Goal: Communication & Community: Answer question/provide support

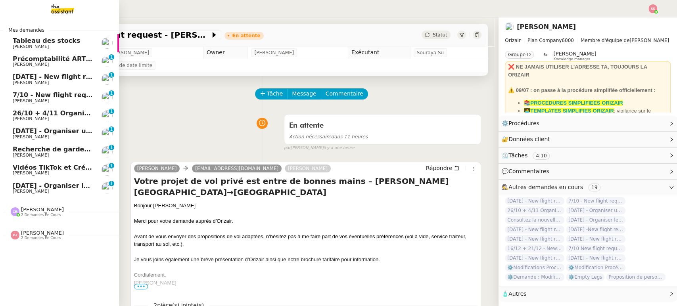
click at [65, 187] on span "[DATE] - Organiser le vol pour [PERSON_NAME]" at bounding box center [97, 186] width 168 height 8
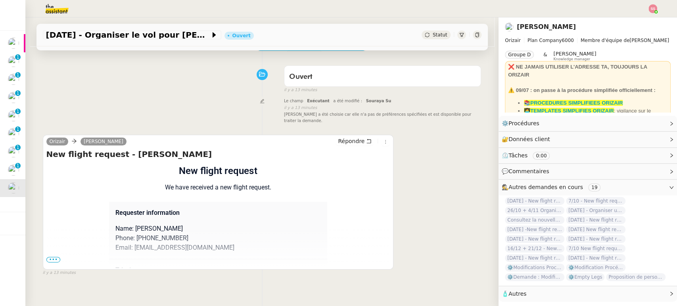
scroll to position [62, 0]
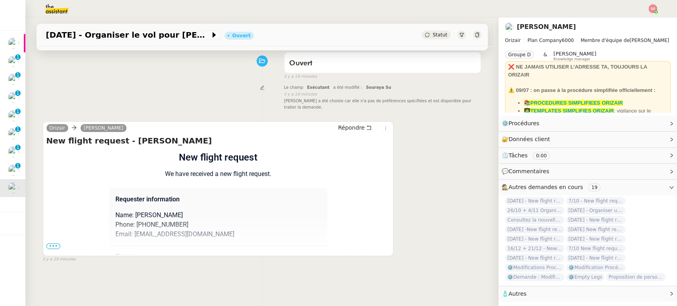
click at [444, 173] on div "Orizair [PERSON_NAME] New flight request - [PERSON_NAME] Flight request created…" at bounding box center [262, 188] width 439 height 149
click at [416, 163] on div "Orizair [PERSON_NAME] New flight request - [PERSON_NAME] Flight request created…" at bounding box center [262, 188] width 439 height 149
click at [433, 165] on div "Orizair [PERSON_NAME] New flight request - [PERSON_NAME] Flight request created…" at bounding box center [262, 188] width 439 height 149
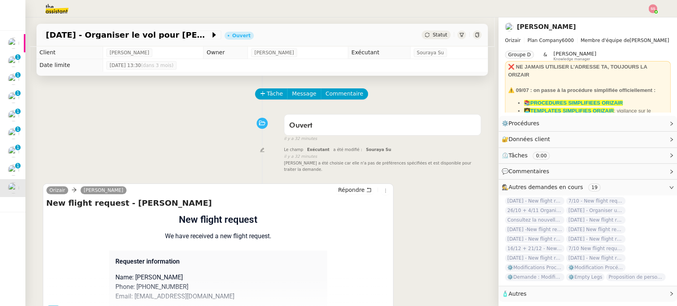
scroll to position [106, 0]
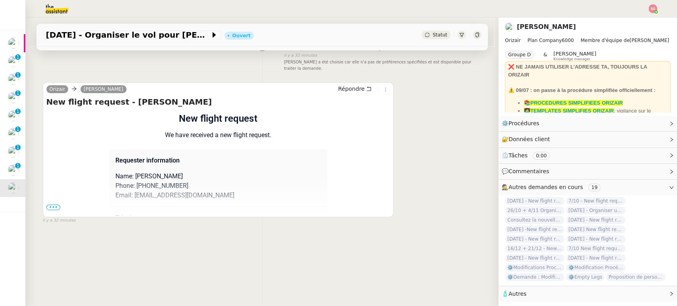
click at [46, 205] on span "•••" at bounding box center [53, 208] width 14 height 6
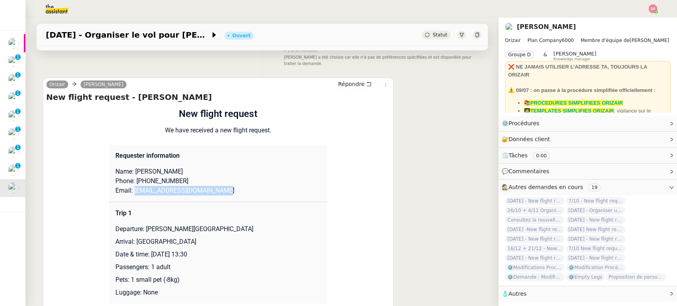
drag, startPoint x: 127, startPoint y: 183, endPoint x: 256, endPoint y: 182, distance: 128.9
click at [256, 186] on p "Email: [EMAIL_ADDRESS][DOMAIN_NAME]" at bounding box center [218, 191] width 206 height 10
copy p "[EMAIL_ADDRESS][DOMAIN_NAME]"
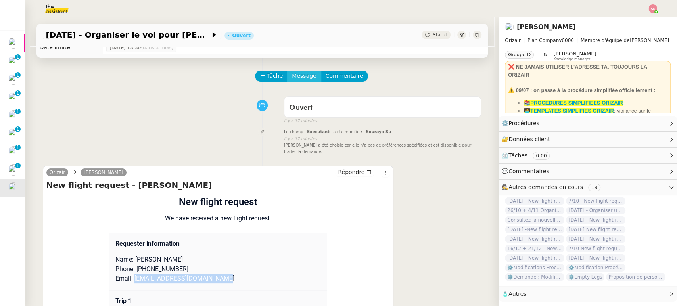
click at [295, 73] on span "Message" at bounding box center [304, 75] width 24 height 9
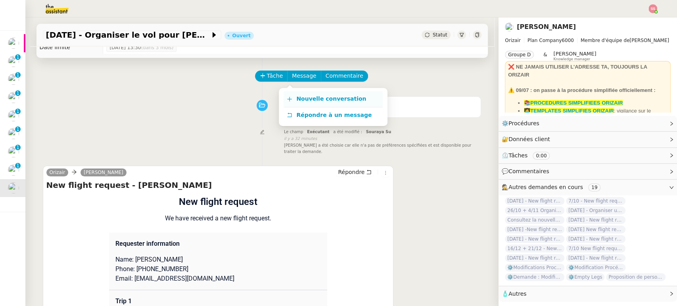
click at [305, 94] on link "Nouvelle conversation" at bounding box center [333, 99] width 99 height 16
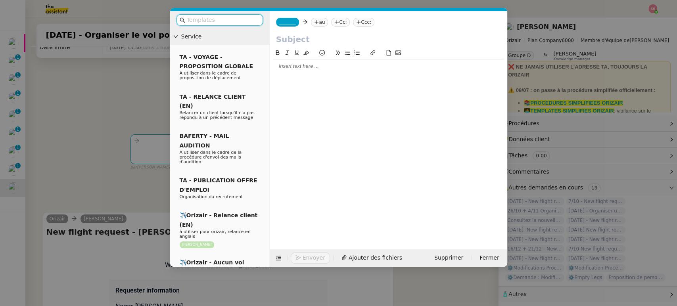
click at [322, 24] on nz-tag "au" at bounding box center [319, 22] width 17 height 9
paste input "[EMAIL_ADDRESS][DOMAIN_NAME]"
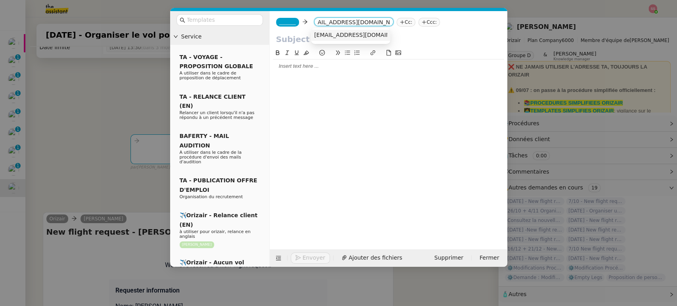
type input "[EMAIL_ADDRESS][DOMAIN_NAME]"
click at [349, 37] on span "[EMAIL_ADDRESS][DOMAIN_NAME]" at bounding box center [362, 35] width 97 height 6
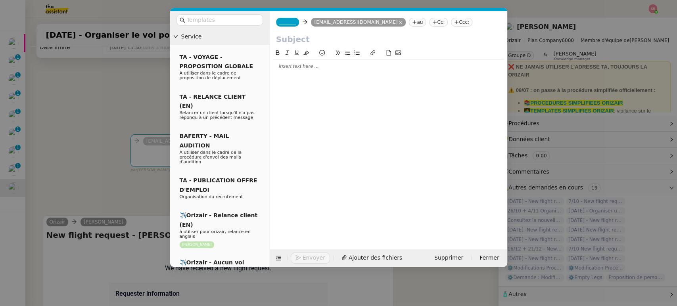
click at [451, 19] on nz-tag "Ccc:" at bounding box center [461, 22] width 21 height 9
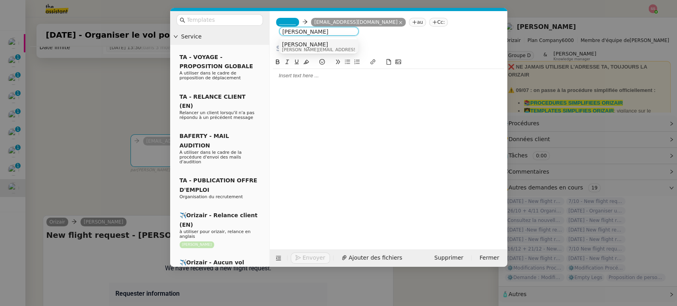
type input "[PERSON_NAME]"
click at [314, 48] on span "[PERSON_NAME][EMAIL_ADDRESS][DOMAIN_NAME]" at bounding box center [338, 50] width 113 height 4
click at [290, 24] on span "_______" at bounding box center [287, 22] width 17 height 6
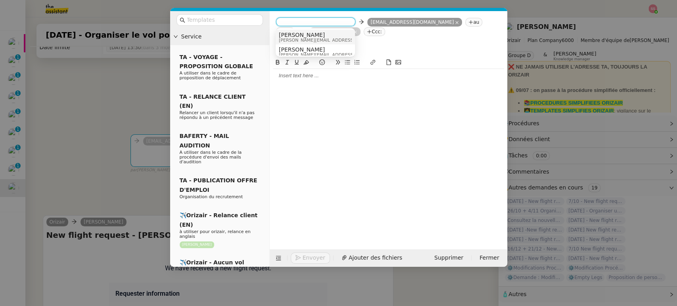
click at [304, 35] on span "[PERSON_NAME]" at bounding box center [335, 35] width 113 height 6
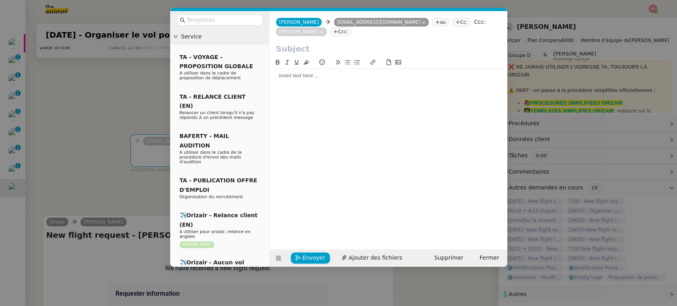
click at [110, 104] on nz-modal-container "Service TA - VOYAGE - PROPOSITION GLOBALE A utiliser dans le cadre de propositi…" at bounding box center [338, 153] width 677 height 306
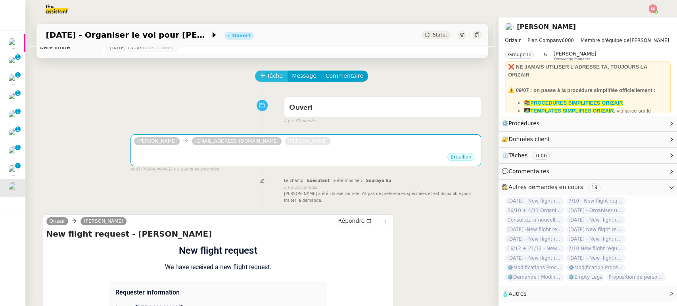
click at [275, 76] on button "Tâche" at bounding box center [271, 76] width 33 height 11
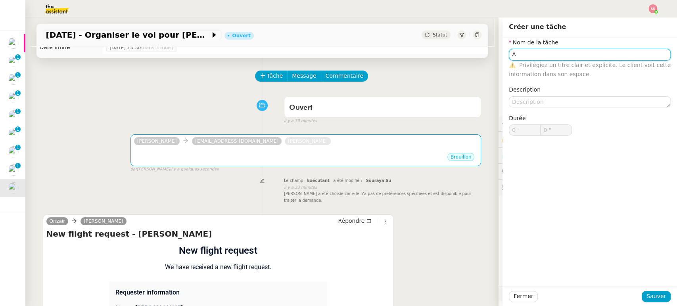
drag, startPoint x: 519, startPoint y: 53, endPoint x: 477, endPoint y: 56, distance: 41.8
click at [477, 56] on app-ticket "[DATE] - Organiser le vol pour [PERSON_NAME] Statut Client [PERSON_NAME] Owner …" at bounding box center [351, 161] width 652 height 289
click at [547, 71] on div "Transmission d'informations" at bounding box center [583, 68] width 156 height 7
type input "Transmission d'informations"
click at [649, 296] on span "Sauver" at bounding box center [656, 296] width 19 height 9
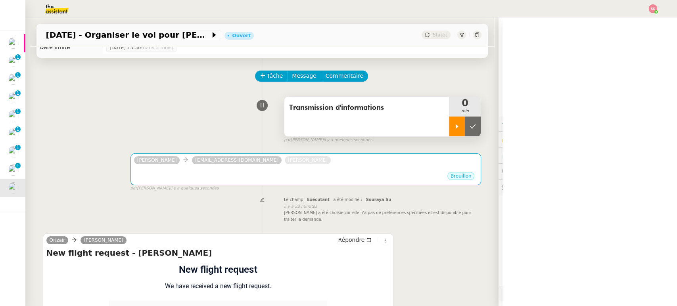
click at [450, 130] on div at bounding box center [457, 127] width 16 height 20
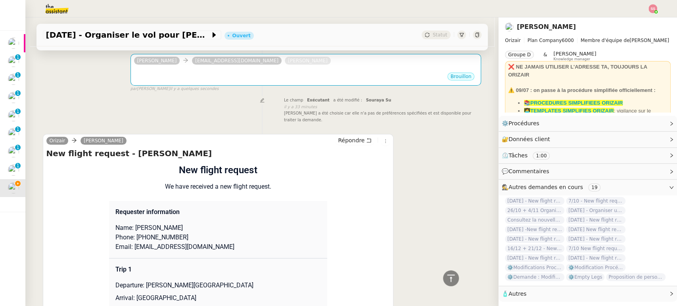
scroll to position [62, 0]
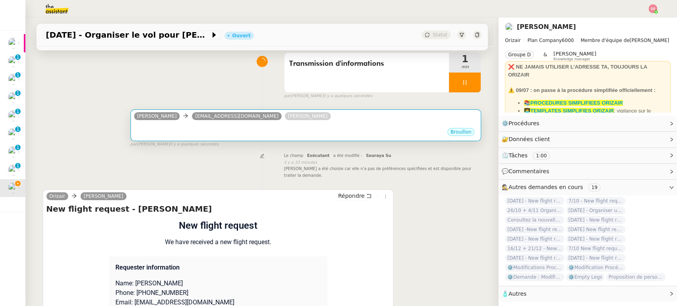
click at [279, 133] on div "Brouillon" at bounding box center [306, 133] width 344 height 12
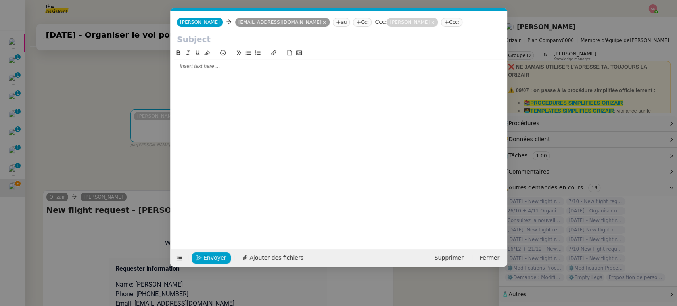
scroll to position [0, 17]
click at [180, 257] on icon at bounding box center [180, 259] width 6 height 6
click at [179, 257] on icon at bounding box center [179, 258] width 5 height 4
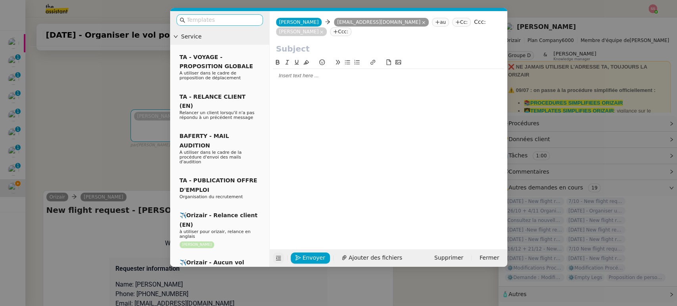
click at [214, 25] on nz-input-group at bounding box center [220, 20] width 86 height 12
click at [221, 23] on input "text" at bounding box center [222, 19] width 71 height 9
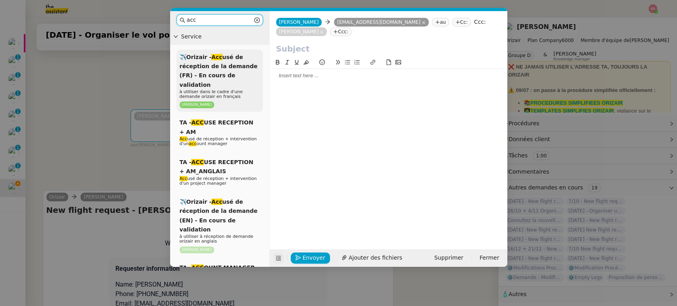
type input "acc"
click at [229, 65] on span "✈️Orizair - Acc usé de réception de la demande (FR) - En cours de validation" at bounding box center [219, 71] width 78 height 34
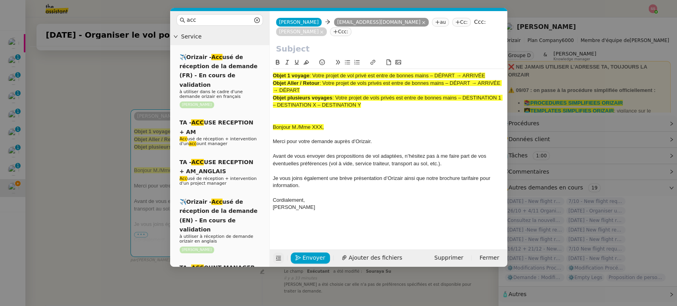
drag, startPoint x: 312, startPoint y: 74, endPoint x: 495, endPoint y: 70, distance: 182.9
click at [495, 70] on div "Objet 1 voyage : Votre projet de vol privé est entre de bonnes mains – DÉPART →…" at bounding box center [388, 145] width 231 height 153
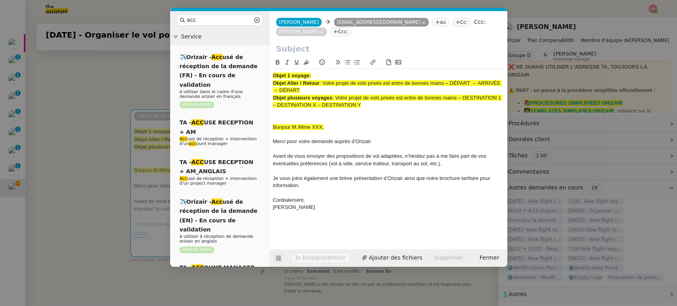
click at [378, 48] on input "text" at bounding box center [388, 49] width 225 height 12
paste input "Votre projet de vol privé est entre de bonnes mains – DÉPART → ARRIVÉE"
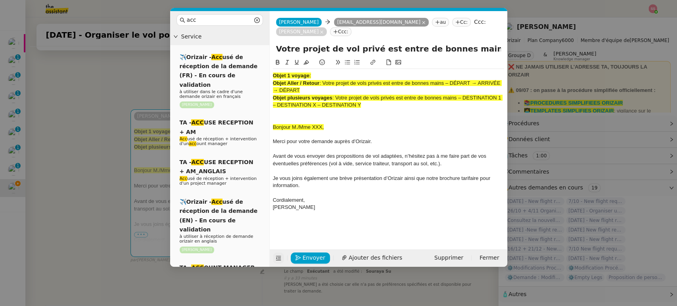
scroll to position [0, 51]
type input "Votre projet de vol privé est entre de bonnes mains – DÉPART → ARRIVÉE"
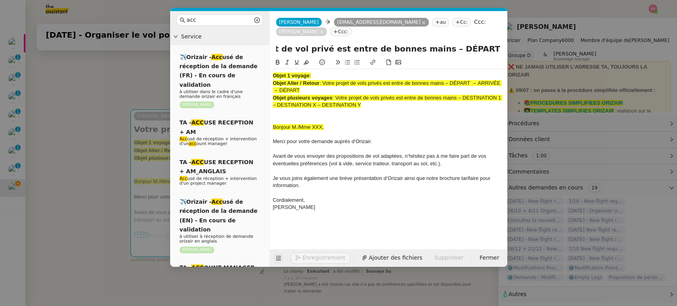
scroll to position [0, 0]
drag, startPoint x: 380, startPoint y: 104, endPoint x: 266, endPoint y: 58, distance: 123.3
click at [266, 58] on nz-layout "acc Service ✈️Orizair - Acc usé de réception de la demande (FR) - En cours de v…" at bounding box center [338, 139] width 337 height 256
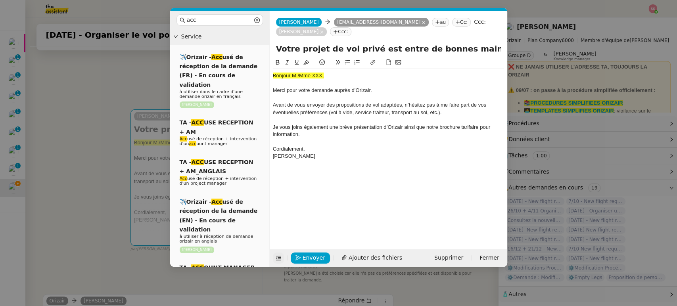
drag, startPoint x: 162, startPoint y: 142, endPoint x: 102, endPoint y: 146, distance: 60.5
click at [147, 145] on nz-modal-container "acc Service ✈️Orizair - Acc usé de réception de la demande (FR) - En cours de v…" at bounding box center [338, 153] width 677 height 306
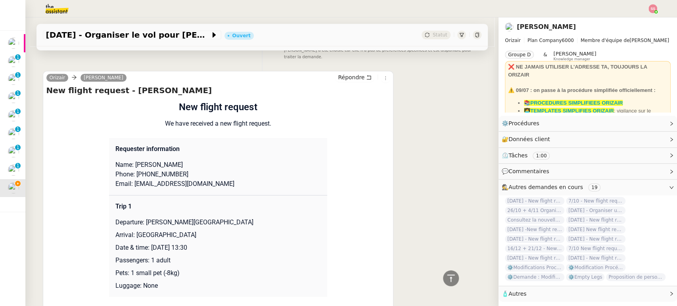
scroll to position [327, 0]
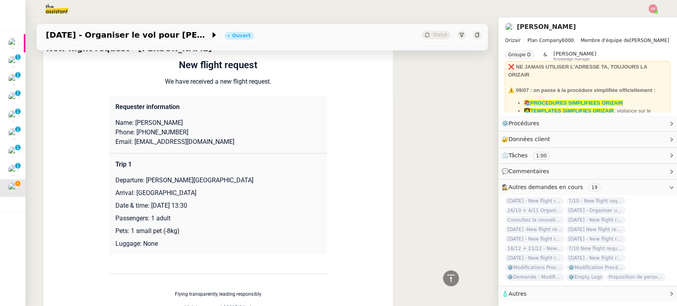
drag, startPoint x: 196, startPoint y: 118, endPoint x: 159, endPoint y: 115, distance: 36.6
click at [159, 118] on p "Name: [PERSON_NAME]" at bounding box center [218, 123] width 206 height 10
copy p "Makhzoumi"
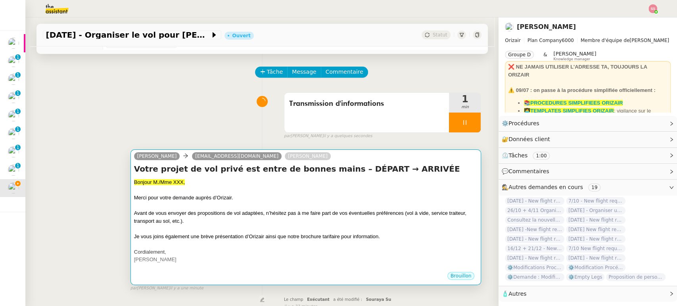
scroll to position [18, 0]
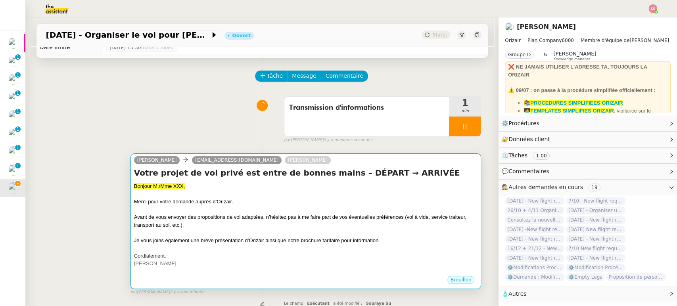
click at [265, 232] on div at bounding box center [306, 233] width 344 height 8
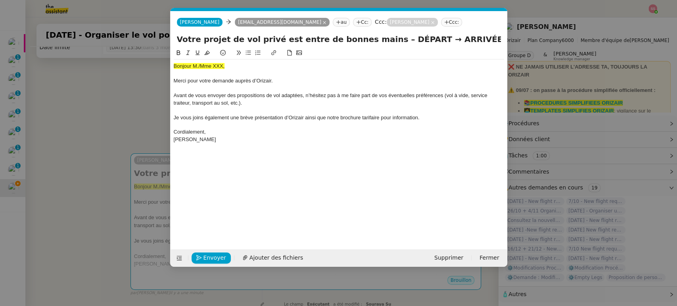
scroll to position [0, 25]
drag, startPoint x: 231, startPoint y: 65, endPoint x: 143, endPoint y: 71, distance: 87.9
click at [143, 71] on nz-modal-container "acc Service ✈️Orizair - Acc usé de réception de la demande (FR) - En cours de v…" at bounding box center [338, 153] width 677 height 306
click at [182, 67] on span "Bonjour M./Mme XXX," at bounding box center [199, 66] width 51 height 6
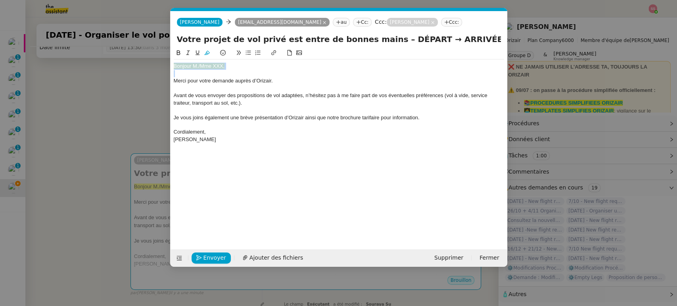
click at [182, 67] on span "Bonjour M./Mme XXX," at bounding box center [199, 66] width 51 height 6
click at [204, 56] on button at bounding box center [207, 52] width 10 height 9
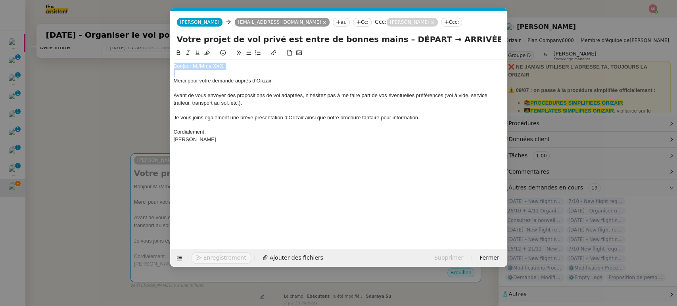
click at [200, 65] on div "Bonjour M./Mme XXX," at bounding box center [339, 66] width 330 height 7
click at [224, 61] on div "Bonjour Mme XXX, Merci pour votre demande auprès d’[PERSON_NAME]. Avant de vous…" at bounding box center [339, 103] width 330 height 87
click at [128, 128] on nz-modal-container "acc Service ✈️Orizair - Acc usé de réception de la demande (FR) - En cours de v…" at bounding box center [338, 153] width 677 height 306
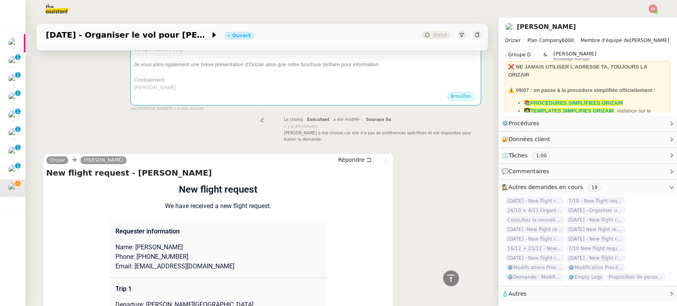
scroll to position [371, 0]
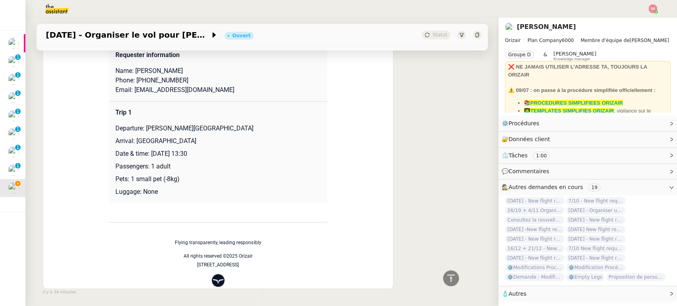
click at [143, 124] on p "Departure: [PERSON_NAME][GEOGRAPHIC_DATA]" at bounding box center [218, 129] width 206 height 10
drag, startPoint x: 143, startPoint y: 119, endPoint x: 256, endPoint y: 115, distance: 113.1
click at [256, 115] on td "Trip 1 Departure: [PERSON_NAME][GEOGRAPHIC_DATA] Arrival: [GEOGRAPHIC_DATA] Dat…" at bounding box center [218, 153] width 218 height 102
copy p "[PERSON_NAME][GEOGRAPHIC_DATA]"
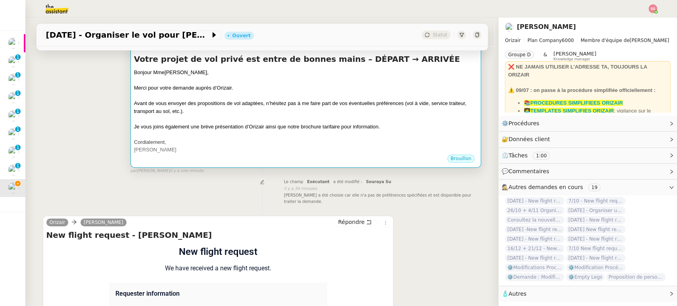
scroll to position [132, 0]
click at [330, 104] on span "Avant de vous envoyer des propositions de vol adaptées, n’hésitez pas à me fair…" at bounding box center [300, 107] width 332 height 14
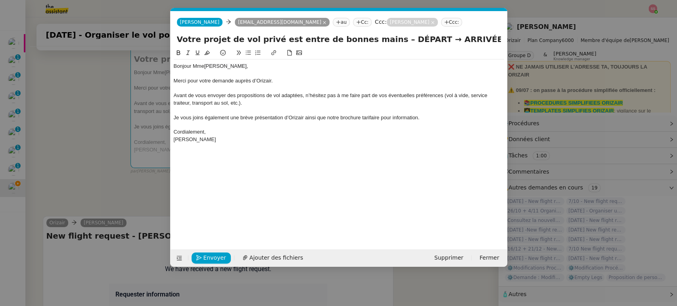
scroll to position [0, 25]
drag, startPoint x: 408, startPoint y: 39, endPoint x: 378, endPoint y: 38, distance: 29.8
click at [378, 38] on input "Votre projet de vol privé est entre de bonnes mains – DÉPART → ARRIVÉE" at bounding box center [339, 39] width 324 height 12
paste input "[PERSON_NAME][GEOGRAPHIC_DATA]"
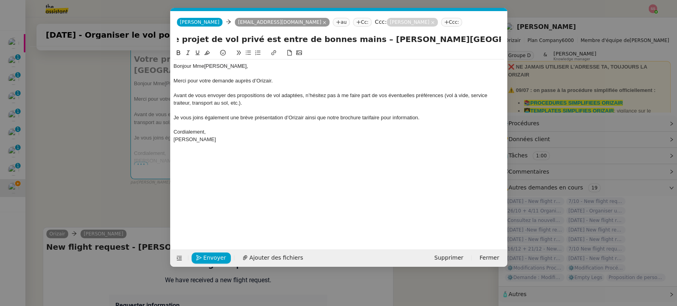
type input "Votre projet de vol privé est entre de bonnes mains – [PERSON_NAME][GEOGRAPHIC_…"
click at [122, 152] on nz-modal-container "acc Service ✈️Orizair - Acc usé de réception de la demande (FR) - En cours de v…" at bounding box center [338, 153] width 677 height 306
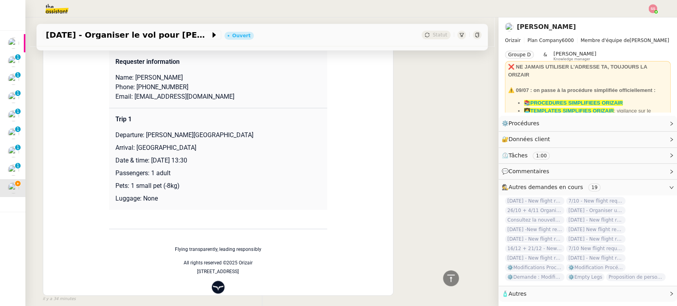
scroll to position [397, 0]
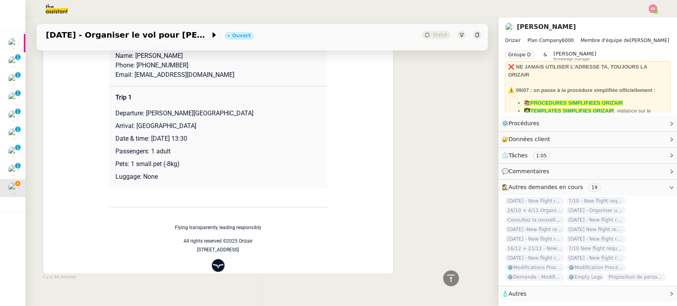
drag, startPoint x: 132, startPoint y: 119, endPoint x: 209, endPoint y: 118, distance: 77.4
click at [209, 121] on p "Arrival: [GEOGRAPHIC_DATA]" at bounding box center [218, 126] width 206 height 10
copy p "[GEOGRAPHIC_DATA]"
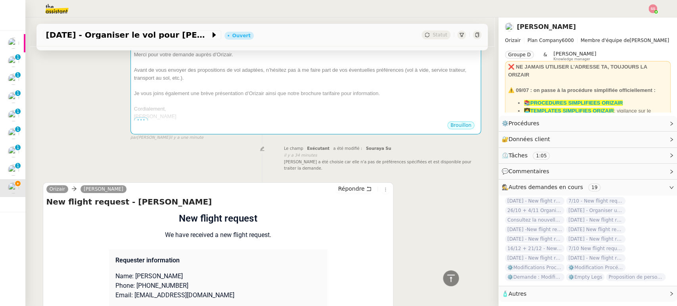
scroll to position [44, 0]
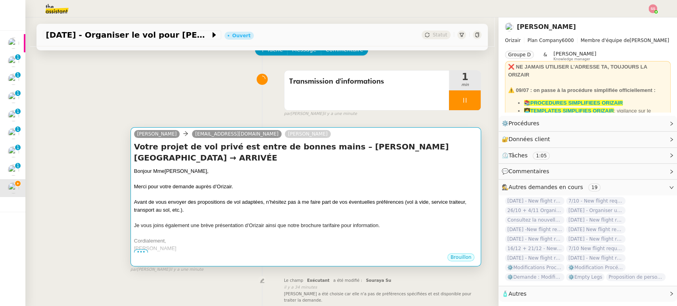
click at [307, 163] on h4 "Votre projet de vol privé est entre de bonnes mains – [PERSON_NAME][GEOGRAPHIC_…" at bounding box center [306, 152] width 344 height 22
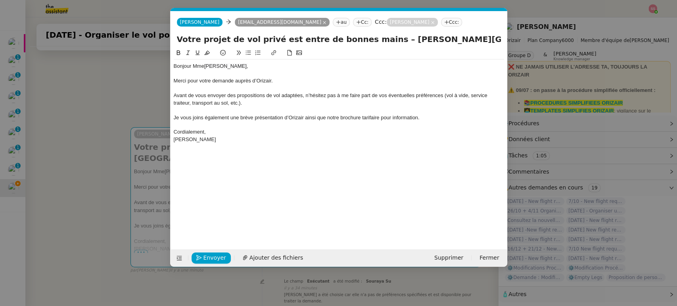
scroll to position [0, 67]
drag, startPoint x: 474, startPoint y: 37, endPoint x: 528, endPoint y: 48, distance: 55.0
click at [528, 48] on nz-modal-container "acc Service ✈️Orizair - Acc usé de réception de la demande (FR) - En cours de v…" at bounding box center [338, 153] width 677 height 306
click at [487, 40] on input "Votre projet de vol privé est entre de bonnes mains – [PERSON_NAME][GEOGRAPHIC_…" at bounding box center [339, 39] width 324 height 12
drag, startPoint x: 468, startPoint y: 40, endPoint x: 518, endPoint y: 49, distance: 50.7
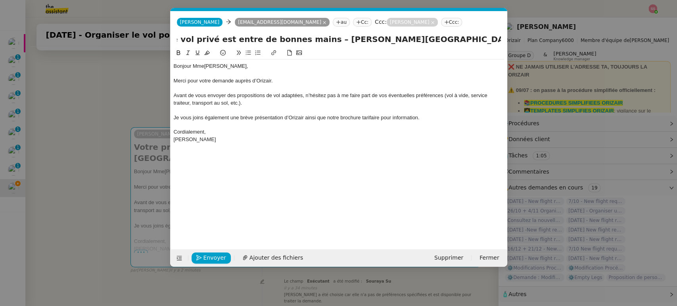
click at [518, 49] on nz-modal-container "acc Service ✈️Orizair - Acc usé de réception de la demande (FR) - En cours de v…" at bounding box center [338, 153] width 677 height 306
paste input "[GEOGRAPHIC_DATA]"
type input "Votre projet de vol privé est entre de bonnes mains – [PERSON_NAME][GEOGRAPHIC_…"
click at [375, 113] on div at bounding box center [339, 110] width 330 height 7
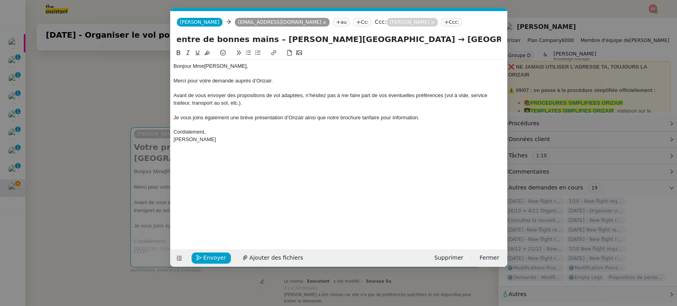
scroll to position [0, 0]
click at [281, 262] on button "Ajouter des fichiers" at bounding box center [273, 258] width 70 height 11
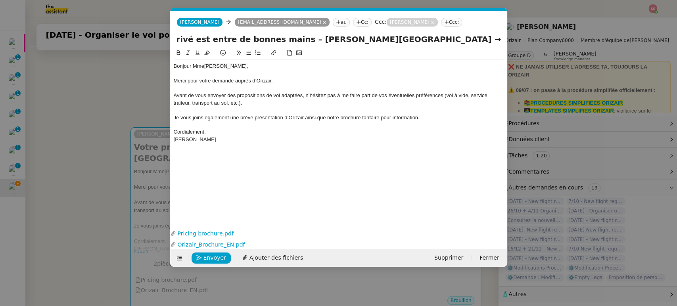
scroll to position [0, 129]
drag, startPoint x: 402, startPoint y: 37, endPoint x: 513, endPoint y: 45, distance: 111.8
click at [513, 45] on nz-modal-container "acc Service ✈️Orizair - Acc usé de réception de la demande (FR) - En cours de v…" at bounding box center [338, 153] width 677 height 306
click at [388, 121] on div at bounding box center [339, 124] width 330 height 7
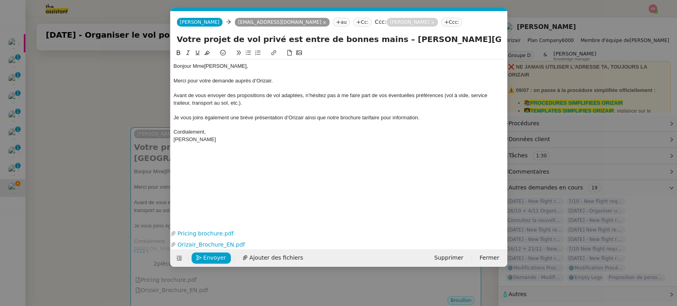
click at [344, 40] on input "Votre projet de vol privé est entre de bonnes mains – [PERSON_NAME][GEOGRAPHIC_…" at bounding box center [339, 39] width 324 height 12
drag, startPoint x: 392, startPoint y: 41, endPoint x: 507, endPoint y: 52, distance: 116.0
click at [507, 52] on nz-modal-container "acc Service ✈️Orizair - Acc usé de réception de la demande (FR) - En cours de v…" at bounding box center [338, 153] width 677 height 306
click at [442, 93] on span "Avant de vous envoyer des propositions de vol adaptées, n’hésitez pas à me fair…" at bounding box center [331, 98] width 315 height 13
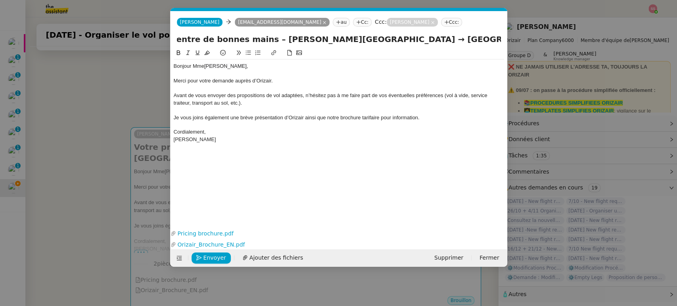
scroll to position [0, 0]
click at [209, 261] on span "Envoyer" at bounding box center [215, 258] width 23 height 9
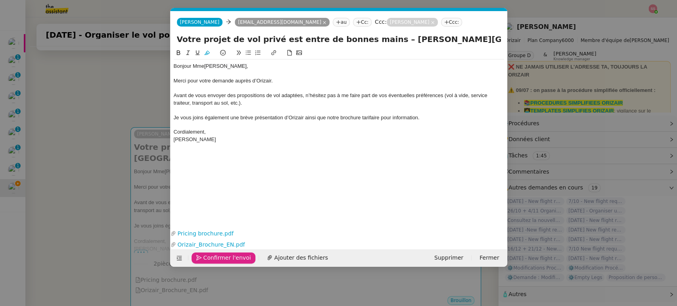
click at [209, 261] on span "Confirmer l'envoi" at bounding box center [228, 258] width 48 height 9
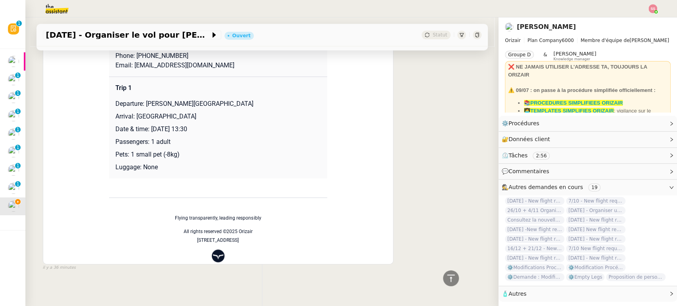
scroll to position [329, 0]
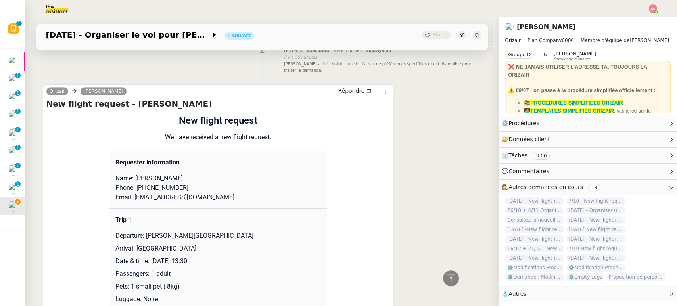
drag, startPoint x: 159, startPoint y: 171, endPoint x: 197, endPoint y: 175, distance: 37.5
click at [197, 175] on p "Name: [PERSON_NAME]" at bounding box center [218, 179] width 206 height 10
copy p "Makhzoumi"
drag, startPoint x: 133, startPoint y: 169, endPoint x: 148, endPoint y: 171, distance: 15.6
click at [148, 174] on p "Name: [PERSON_NAME]" at bounding box center [218, 179] width 206 height 10
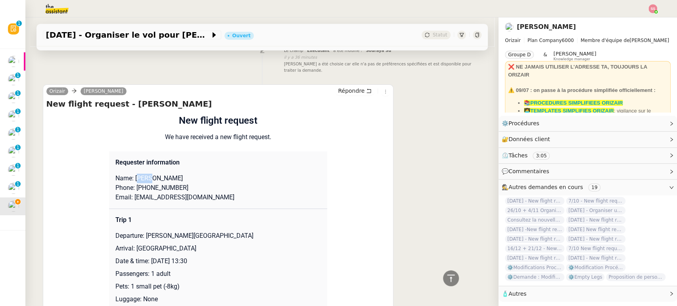
click at [138, 174] on p "Name: [PERSON_NAME]" at bounding box center [218, 179] width 206 height 10
drag, startPoint x: 130, startPoint y: 171, endPoint x: 158, endPoint y: 171, distance: 27.4
click at [158, 174] on p "Name: [PERSON_NAME]" at bounding box center [218, 179] width 206 height 10
copy p "Yasmeena"
drag, startPoint x: 178, startPoint y: 183, endPoint x: 136, endPoint y: 180, distance: 41.8
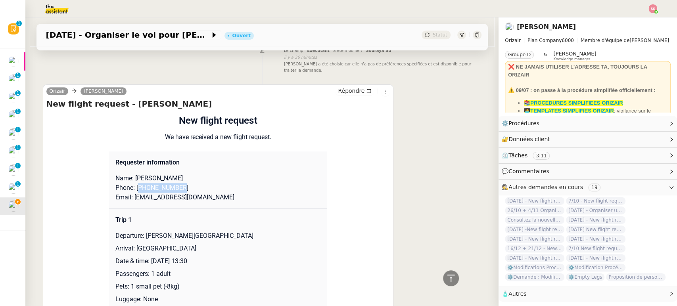
click at [136, 183] on p "Phone: [PHONE_NUMBER]" at bounding box center [218, 188] width 206 height 10
copy p "447379500881"
drag, startPoint x: 129, startPoint y: 192, endPoint x: 232, endPoint y: 193, distance: 102.4
click at [232, 193] on p "Email: [EMAIL_ADDRESS][DOMAIN_NAME]" at bounding box center [218, 198] width 206 height 10
copy p "[EMAIL_ADDRESS][DOMAIN_NAME]"
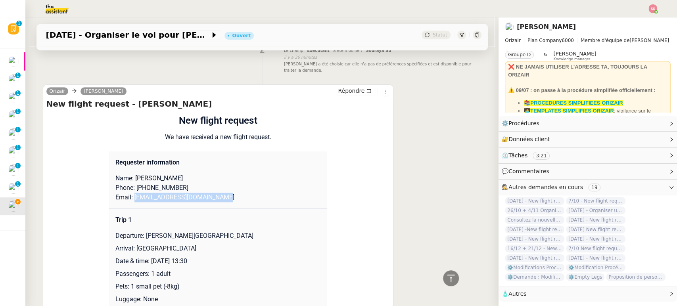
drag, startPoint x: 142, startPoint y: 231, endPoint x: 254, endPoint y: 230, distance: 112.3
click at [254, 231] on p "Departure: [PERSON_NAME][GEOGRAPHIC_DATA]" at bounding box center [218, 236] width 206 height 10
copy p "[PERSON_NAME][GEOGRAPHIC_DATA]"
drag, startPoint x: 130, startPoint y: 244, endPoint x: 206, endPoint y: 244, distance: 76.2
click at [206, 244] on p "Arrival: [GEOGRAPHIC_DATA]" at bounding box center [218, 249] width 206 height 10
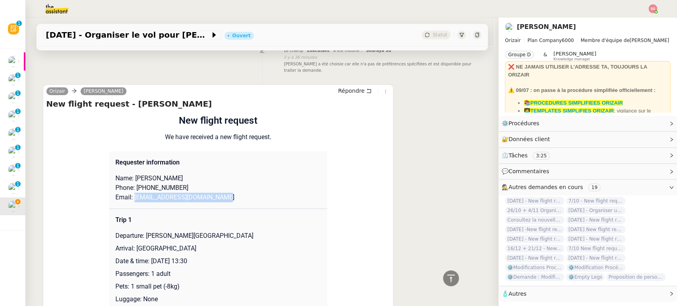
copy p "[GEOGRAPHIC_DATA]"
drag, startPoint x: 175, startPoint y: 279, endPoint x: 125, endPoint y: 276, distance: 50.0
click at [125, 282] on p "Pets: 1 small pet (-8kg)" at bounding box center [218, 287] width 206 height 10
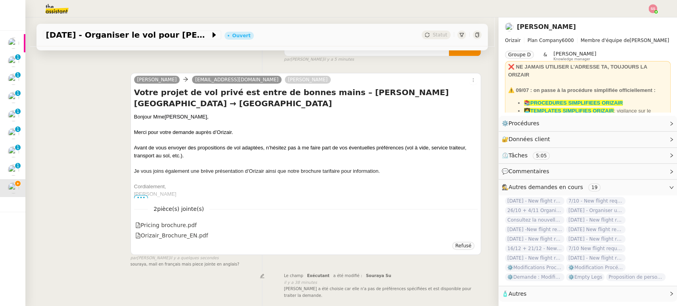
scroll to position [20, 0]
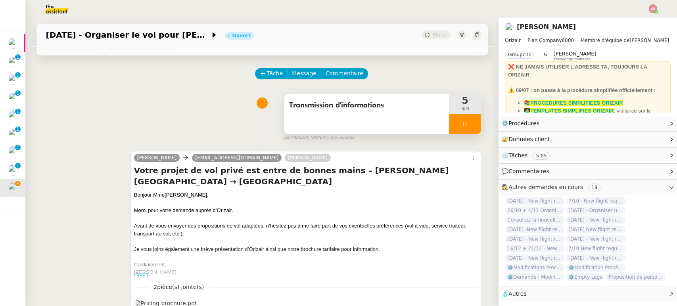
click at [469, 121] on div at bounding box center [465, 124] width 32 height 20
click at [469, 121] on button at bounding box center [473, 124] width 16 height 20
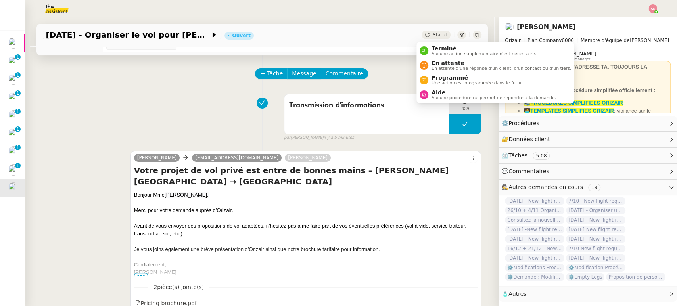
click at [426, 35] on div "Statut" at bounding box center [436, 35] width 29 height 9
click at [450, 68] on span "En attente d'une réponse d'un client, d'un contact ou d'un tiers." at bounding box center [502, 68] width 140 height 4
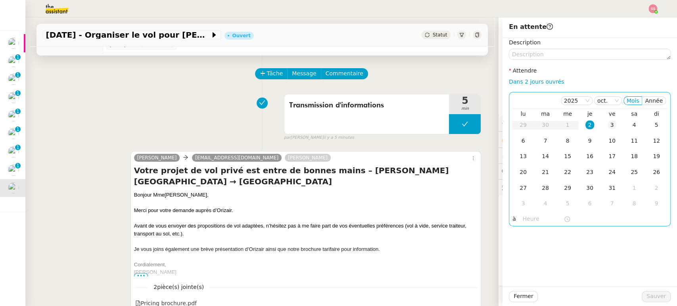
click at [608, 127] on div "3" at bounding box center [612, 125] width 9 height 9
click at [659, 297] on span "Sauver" at bounding box center [656, 296] width 19 height 9
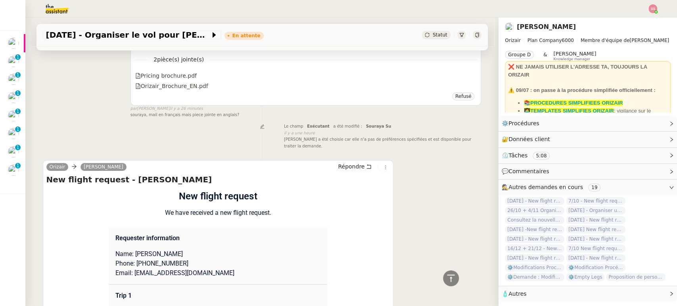
scroll to position [197, 0]
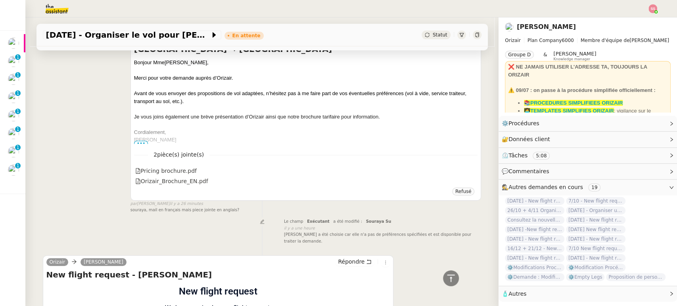
click at [140, 144] on div "2 pièce(s) jointe(s) Pricing brochure.pdf Orizair_Brochure_EN.pdf" at bounding box center [306, 165] width 344 height 43
click at [134, 141] on span "[PERSON_NAME]" at bounding box center [155, 140] width 42 height 6
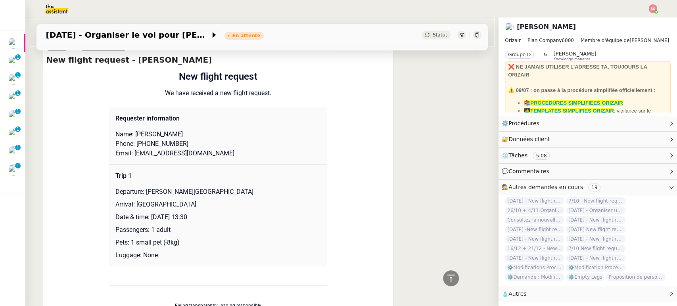
scroll to position [191, 0]
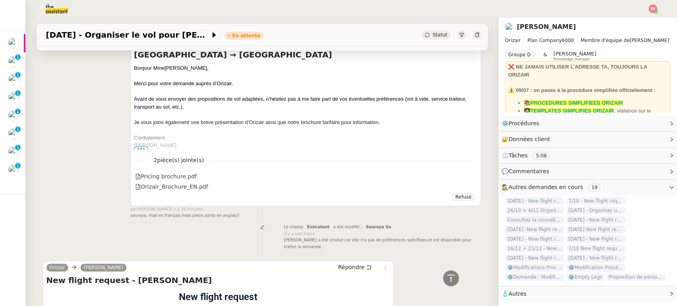
click at [206, 105] on div "Avant de vous envoyer des propositions de vol adaptées, n’hésitez pas à me fair…" at bounding box center [306, 102] width 344 height 15
click at [138, 148] on span "•••" at bounding box center [141, 149] width 14 height 6
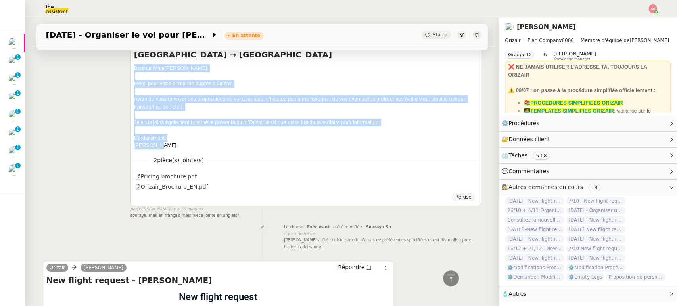
drag, startPoint x: 158, startPoint y: 145, endPoint x: 125, endPoint y: 66, distance: 85.8
click at [125, 66] on div "[PERSON_NAME] [PERSON_NAME][EMAIL_ADDRESS][DOMAIN_NAME] [PERSON_NAME] projet de…" at bounding box center [262, 118] width 439 height 202
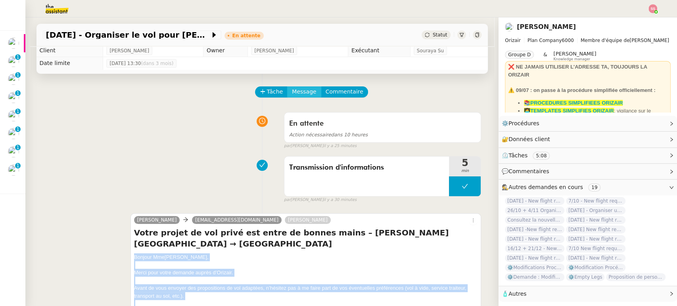
scroll to position [0, 0]
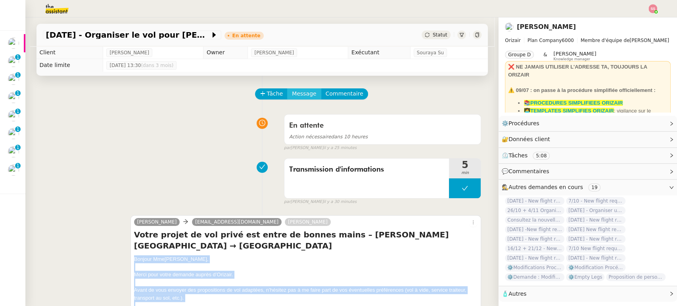
click at [296, 92] on span "Message" at bounding box center [304, 93] width 24 height 9
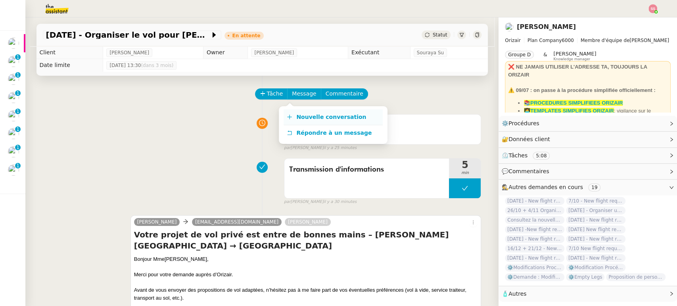
click at [299, 111] on link "Nouvelle conversation" at bounding box center [333, 118] width 99 height 16
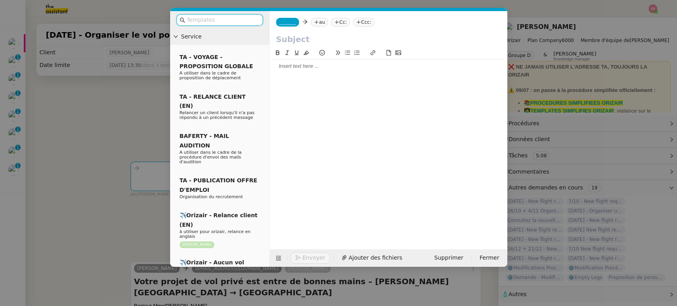
click at [229, 18] on input "text" at bounding box center [222, 19] width 71 height 9
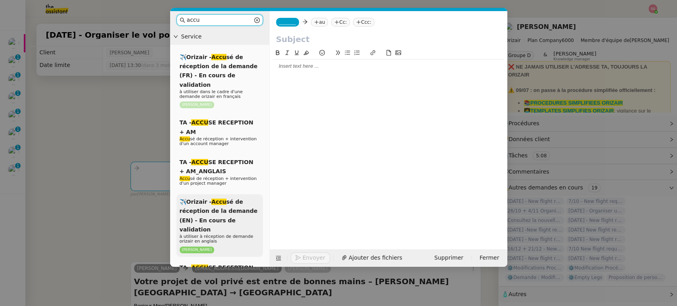
type input "accu"
click at [221, 199] on span "✈️Orizair - Accu sé de réception de la demande (EN) - En cours de validation" at bounding box center [219, 216] width 78 height 34
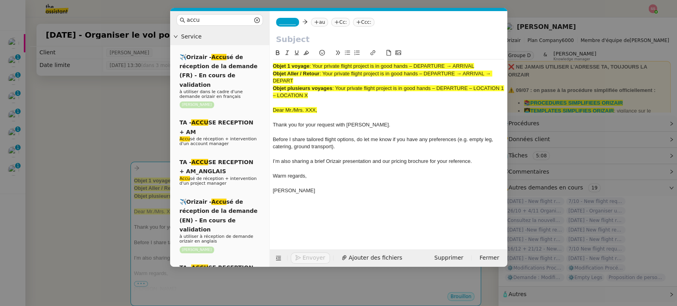
drag, startPoint x: 313, startPoint y: 65, endPoint x: 502, endPoint y: 56, distance: 189.5
click at [502, 56] on div "Objet 1 voyage : Your private flight project is in good hands – DEPARTURE → ARR…" at bounding box center [388, 126] width 231 height 157
click at [311, 42] on input "text" at bounding box center [388, 39] width 225 height 12
paste input "Your private flight project is in good hands – DEPARTURE → ARRIVAL"
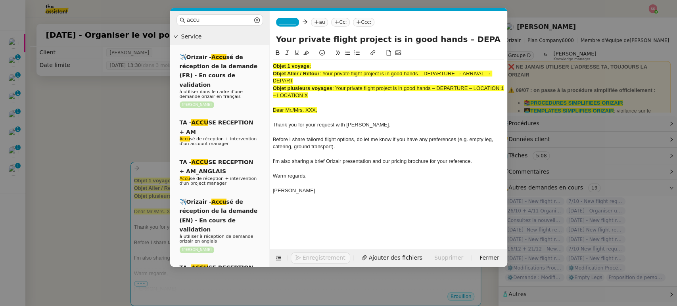
scroll to position [0, 36]
type input "Your private flight project is in good hands – DEPARTURE → ARRIVAL"
drag, startPoint x: 312, startPoint y: 93, endPoint x: 247, endPoint y: 42, distance: 82.5
click at [247, 42] on nz-layout "accu Service ✈️Orizair - Accu sé de réception de la demande (FR) - En cours de …" at bounding box center [338, 139] width 337 height 256
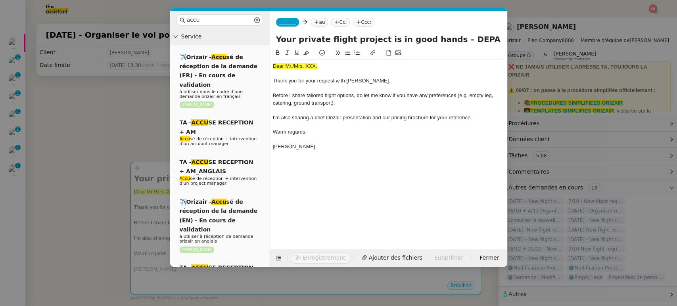
drag, startPoint x: 290, startPoint y: 64, endPoint x: 300, endPoint y: 63, distance: 9.6
click at [290, 64] on span "Dear Mr./Mrs. XXX," at bounding box center [295, 66] width 44 height 6
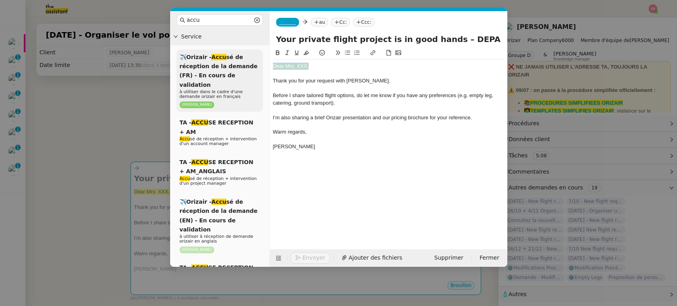
drag, startPoint x: 308, startPoint y: 66, endPoint x: 262, endPoint y: 67, distance: 45.6
click at [262, 67] on nz-layout "accu Service ✈️Orizair - Accu sé de réception de la demande (FR) - En cours de …" at bounding box center [338, 139] width 337 height 256
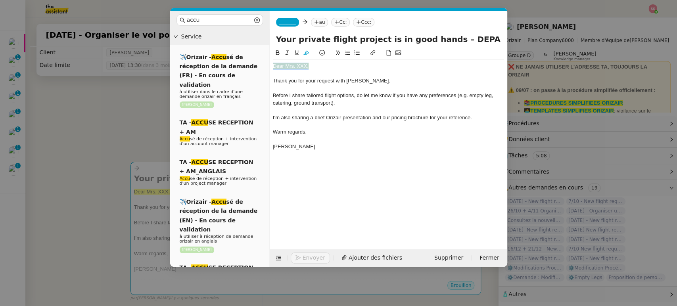
click at [306, 51] on icon at bounding box center [307, 53] width 6 height 6
click at [289, 27] on div "_______ au Cc: Ccc:" at bounding box center [389, 22] width 238 height 22
click at [293, 25] on nz-tag "_______" at bounding box center [287, 22] width 23 height 9
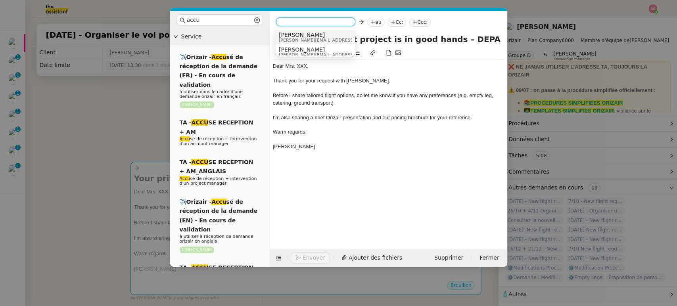
click at [297, 33] on span "[PERSON_NAME]" at bounding box center [335, 35] width 113 height 6
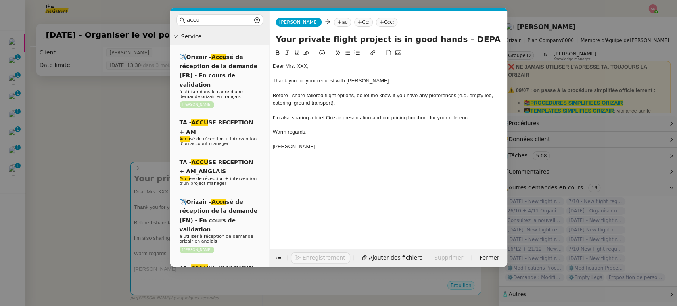
click at [376, 21] on nz-tag "Ccc:" at bounding box center [386, 22] width 21 height 9
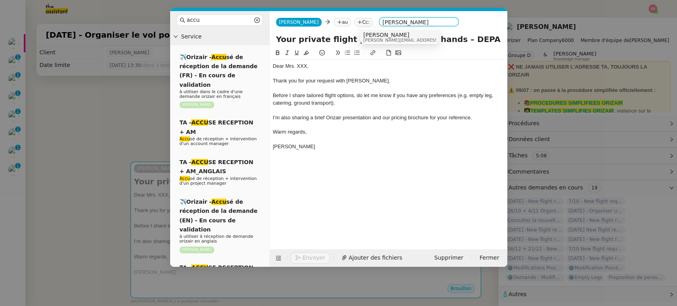
type input "[PERSON_NAME]"
click at [390, 35] on span "[PERSON_NAME]" at bounding box center [419, 35] width 113 height 6
click at [334, 21] on nz-tag "au" at bounding box center [342, 22] width 17 height 9
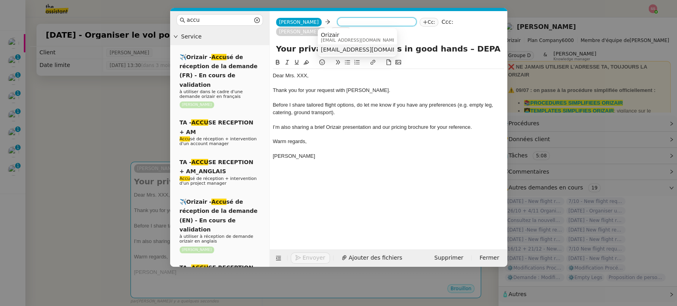
click at [380, 46] on span "[EMAIL_ADDRESS][DOMAIN_NAME]" at bounding box center [369, 49] width 97 height 6
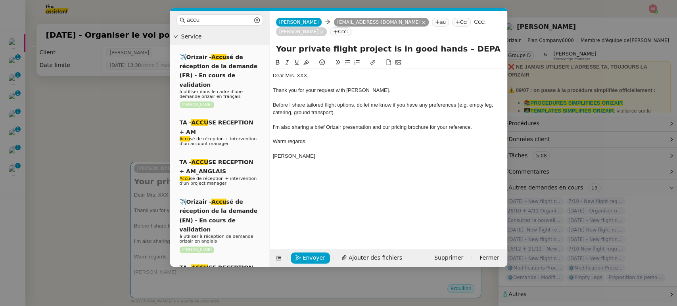
click at [146, 142] on nz-modal-container "accu Service ✈️Orizair - Accu sé de réception de la demande (FR) - En cours de …" at bounding box center [338, 153] width 677 height 306
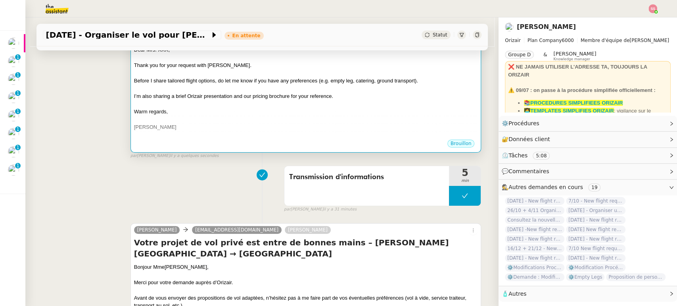
scroll to position [220, 0]
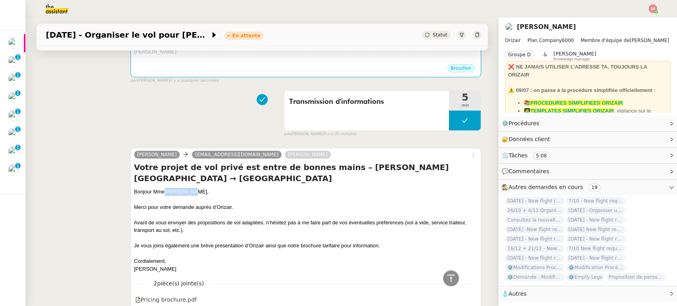
drag, startPoint x: 162, startPoint y: 190, endPoint x: 209, endPoint y: 192, distance: 47.7
click at [209, 192] on div "Bonjour Mme [PERSON_NAME]," at bounding box center [306, 192] width 344 height 8
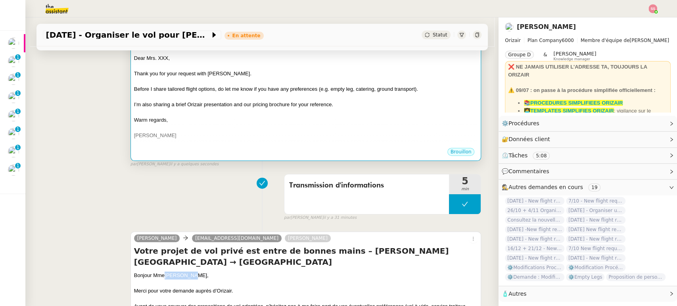
scroll to position [132, 0]
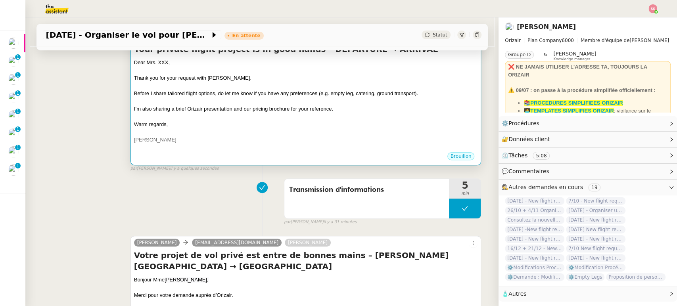
click at [212, 120] on div at bounding box center [306, 117] width 344 height 8
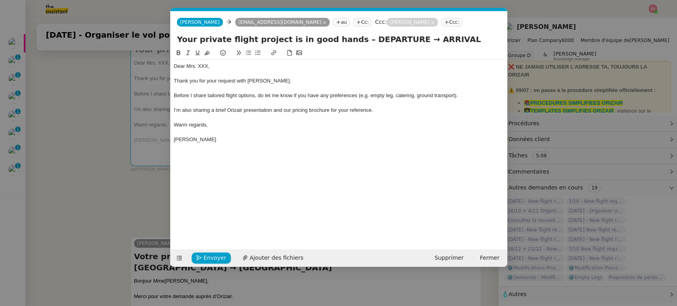
scroll to position [0, 28]
drag, startPoint x: 206, startPoint y: 64, endPoint x: 198, endPoint y: 64, distance: 7.9
click at [198, 64] on div "Dear Mrs. XXX," at bounding box center [339, 66] width 330 height 7
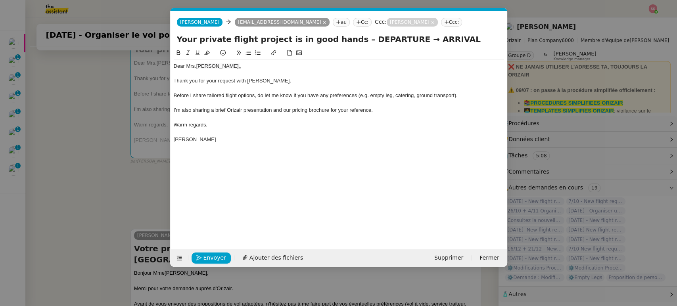
click at [134, 130] on nz-modal-container "accu Service ✈️Orizair - Accu sé de réception de la demande (FR) - En cours de …" at bounding box center [338, 153] width 677 height 306
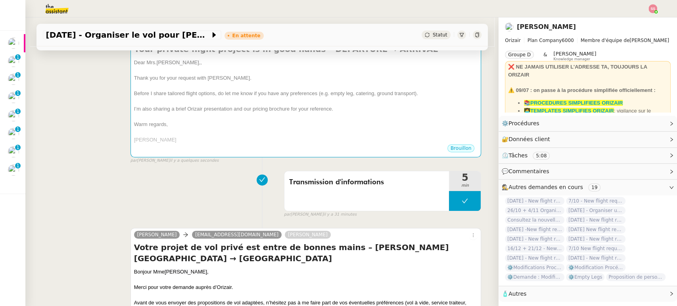
scroll to position [220, 0]
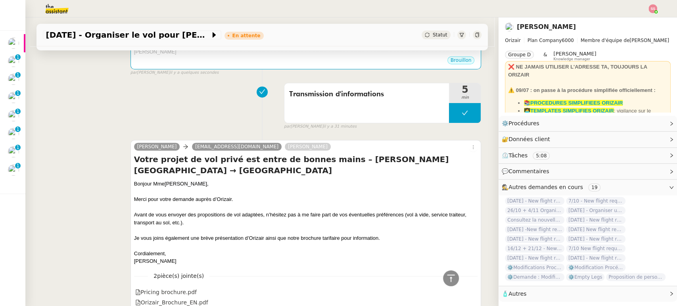
drag, startPoint x: 323, startPoint y: 159, endPoint x: 327, endPoint y: 172, distance: 13.8
click at [327, 172] on h4 "Votre projet de vol privé est entre de bonnes mains – [PERSON_NAME][GEOGRAPHIC_…" at bounding box center [306, 165] width 344 height 22
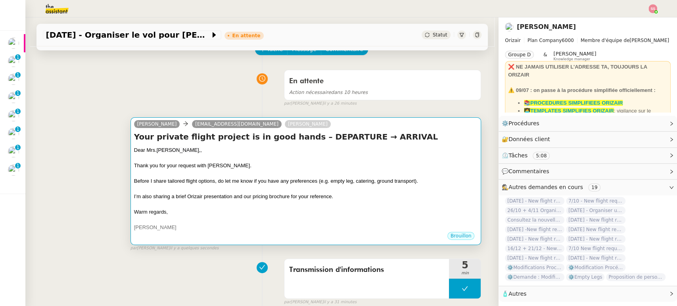
scroll to position [44, 0]
click at [306, 156] on div at bounding box center [306, 158] width 344 height 8
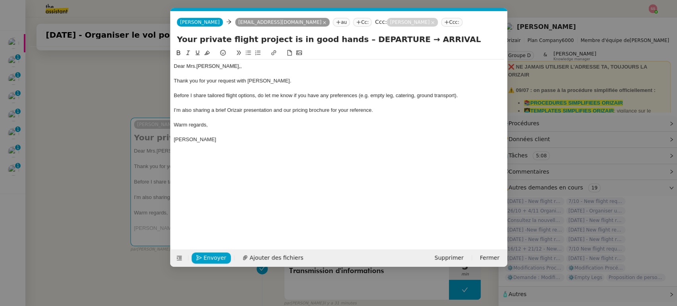
scroll to position [0, 28]
drag, startPoint x: 346, startPoint y: 41, endPoint x: 446, endPoint y: 39, distance: 100.0
click at [446, 39] on input "Your private flight project is in good hands – DEPARTURE → ARRIVAL" at bounding box center [339, 39] width 324 height 12
paste input "[PERSON_NAME][GEOGRAPHIC_DATA] → [GEOGRAPHIC_DATA]"
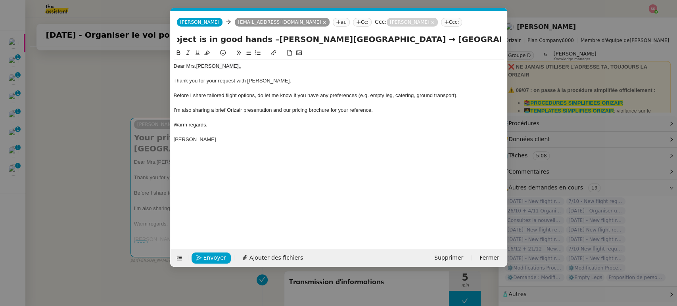
click at [249, 39] on input "Your private flight project is in good hands –[PERSON_NAME][GEOGRAPHIC_DATA] → …" at bounding box center [339, 39] width 324 height 12
type input "Your private flight project is in good hands – [PERSON_NAME][GEOGRAPHIC_DATA] →…"
click at [256, 262] on span "Ajouter des fichiers" at bounding box center [277, 258] width 54 height 9
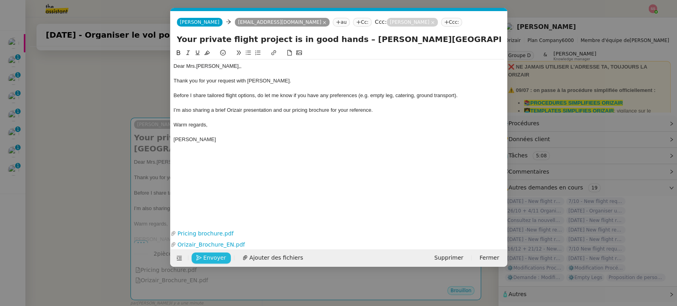
click at [209, 257] on span "Envoyer" at bounding box center [215, 258] width 23 height 9
click at [209, 257] on span "Confirmer l'envoi" at bounding box center [228, 258] width 48 height 9
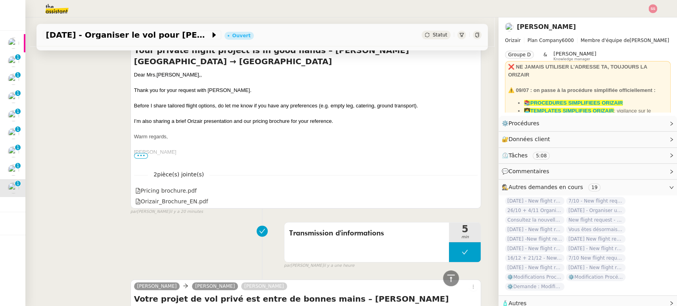
scroll to position [486, 0]
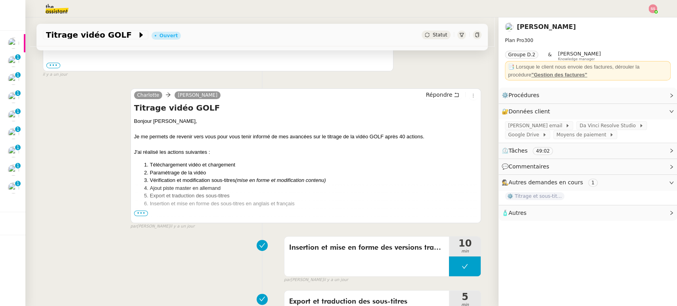
scroll to position [220, 0]
click at [134, 211] on span "•••" at bounding box center [141, 213] width 14 height 6
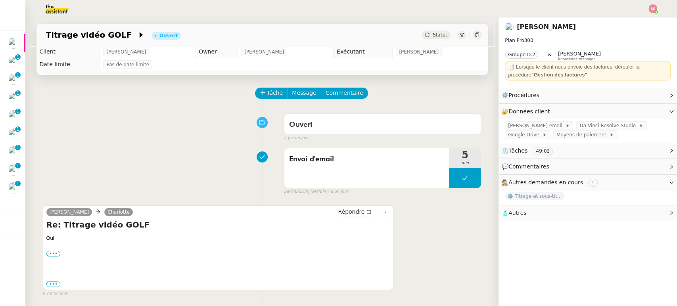
scroll to position [0, 0]
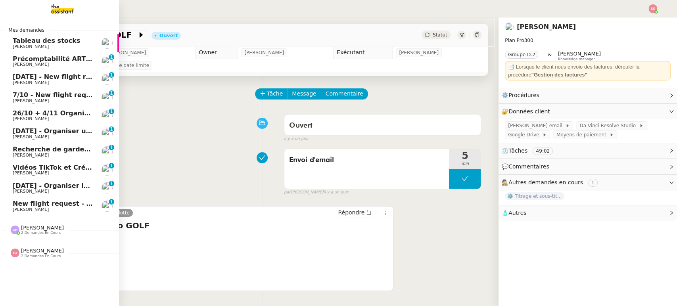
click at [50, 208] on span "[PERSON_NAME]" at bounding box center [53, 209] width 80 height 5
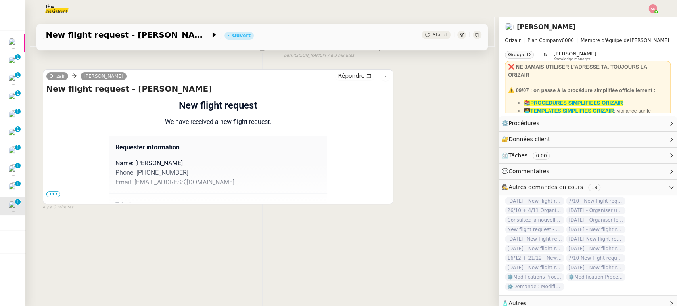
scroll to position [106, 0]
click at [49, 192] on span "•••" at bounding box center [53, 195] width 14 height 6
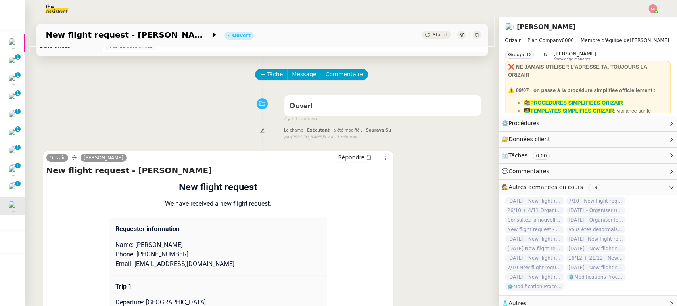
scroll to position [0, 0]
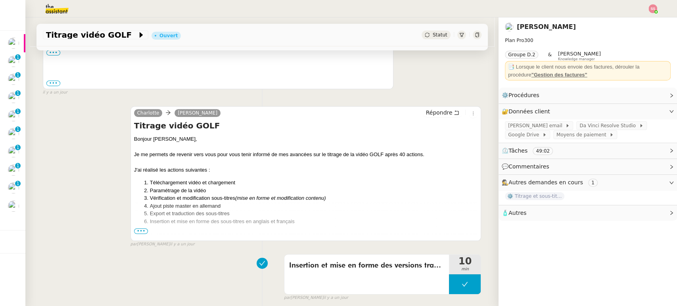
scroll to position [220, 0]
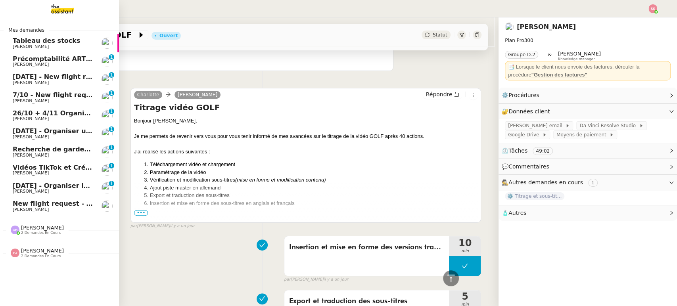
click at [61, 199] on link "New flight request - Ross Chandler Louis Frei" at bounding box center [59, 206] width 119 height 18
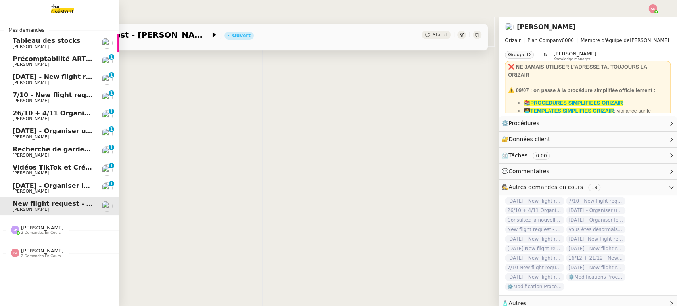
scroll to position [106, 0]
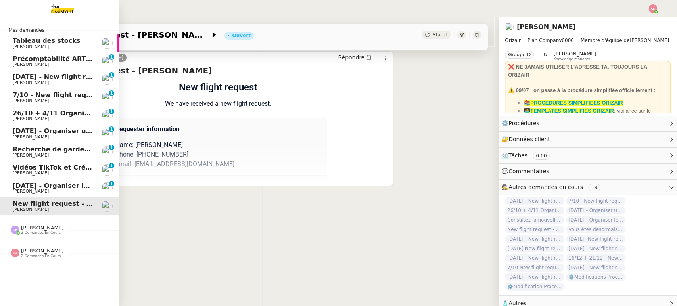
click at [67, 186] on span "[DATE] - Organiser le vol pour [PERSON_NAME]" at bounding box center [97, 186] width 168 height 8
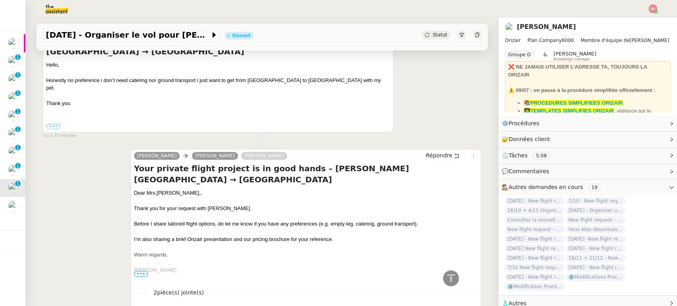
scroll to position [102, 0]
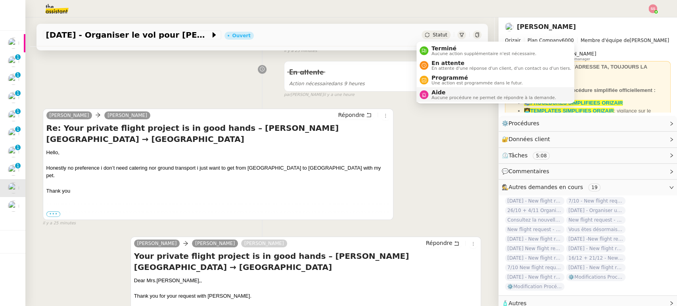
click at [437, 101] on li "Aide Aucune procédure ne permet de répondre à la demande." at bounding box center [496, 94] width 158 height 15
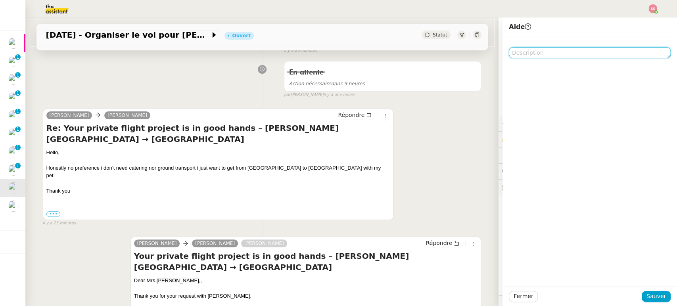
click at [527, 56] on textarea at bounding box center [590, 52] width 162 height 11
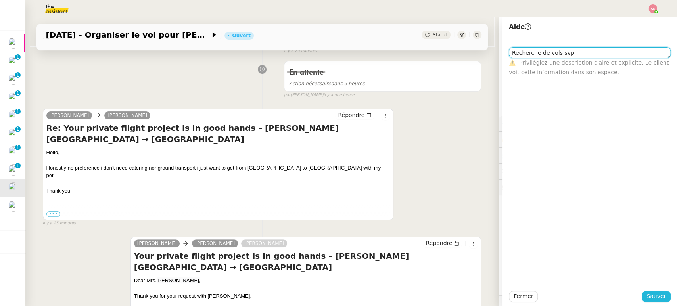
type textarea "Recherche de vols svp"
click at [651, 292] on span "Sauver" at bounding box center [656, 296] width 19 height 9
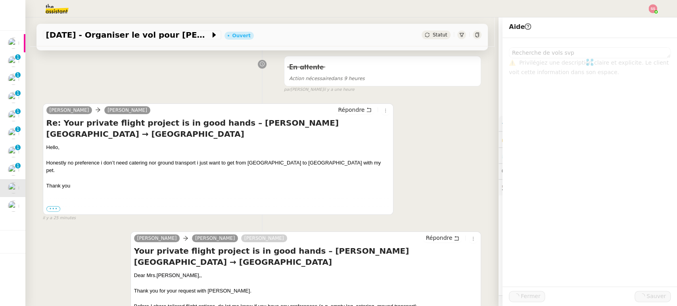
scroll to position [98, 0]
